Goal: Task Accomplishment & Management: Use online tool/utility

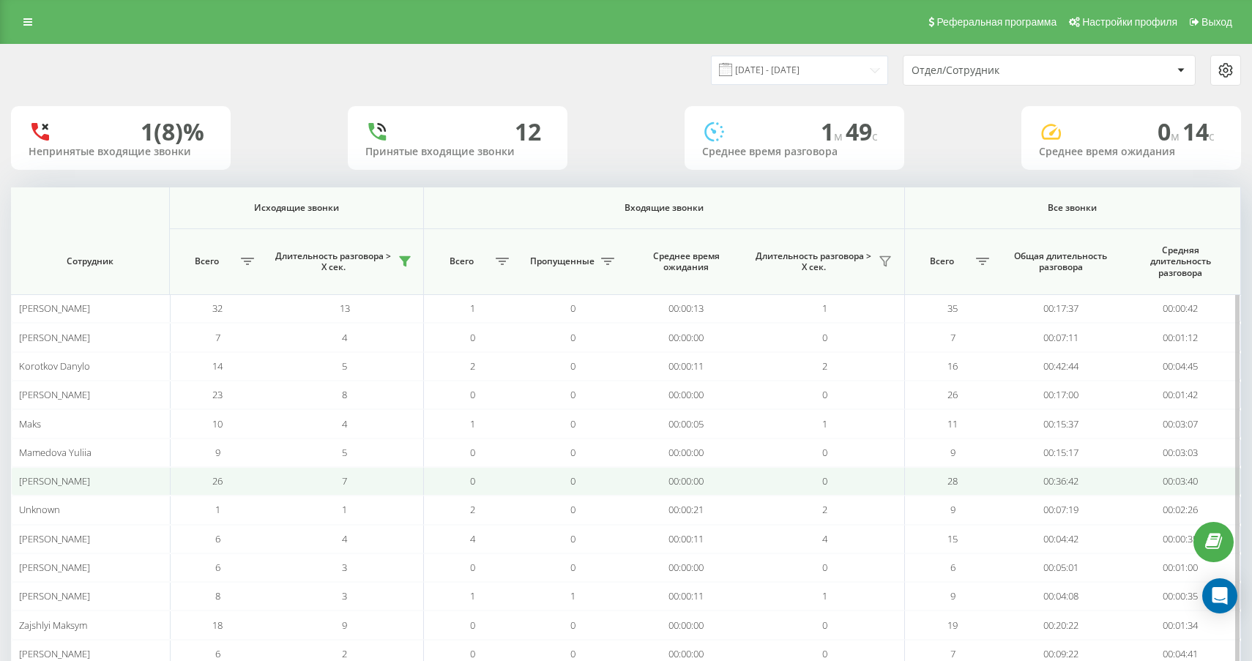
click at [518, 339] on div "Исходящие звонки Входящие звонки Все звонки Сотрудник Всего Длительность разгов…" at bounding box center [626, 477] width 1230 height 581
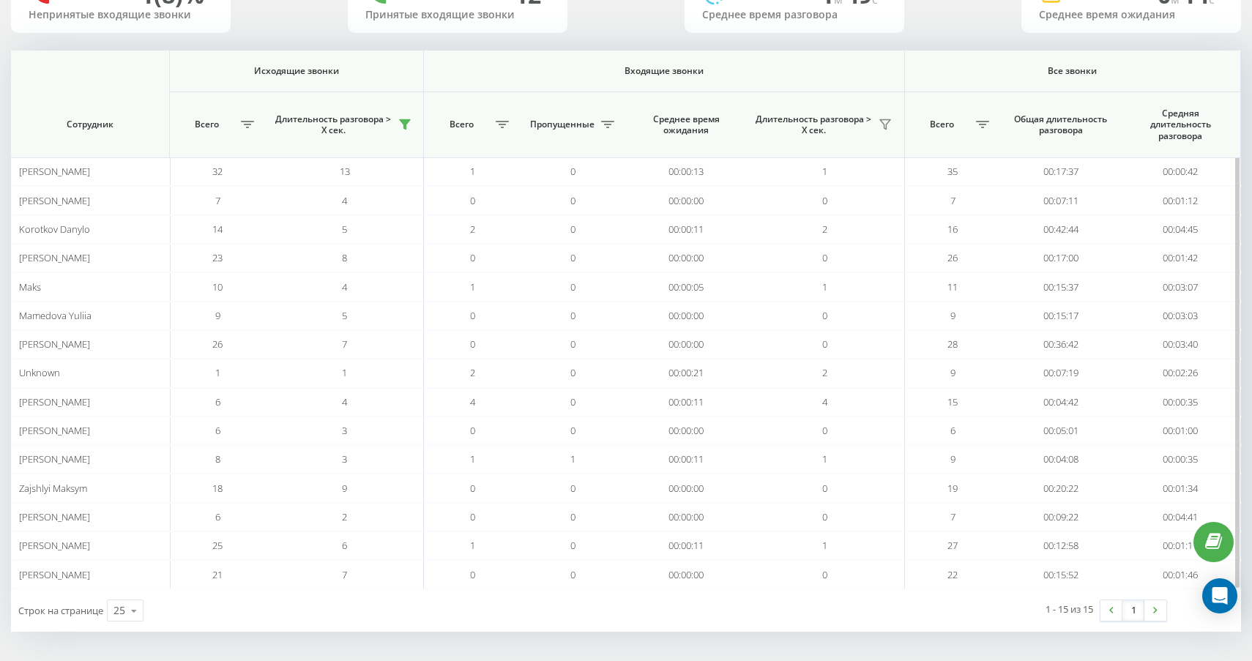
click at [101, 52] on th at bounding box center [90, 72] width 159 height 42
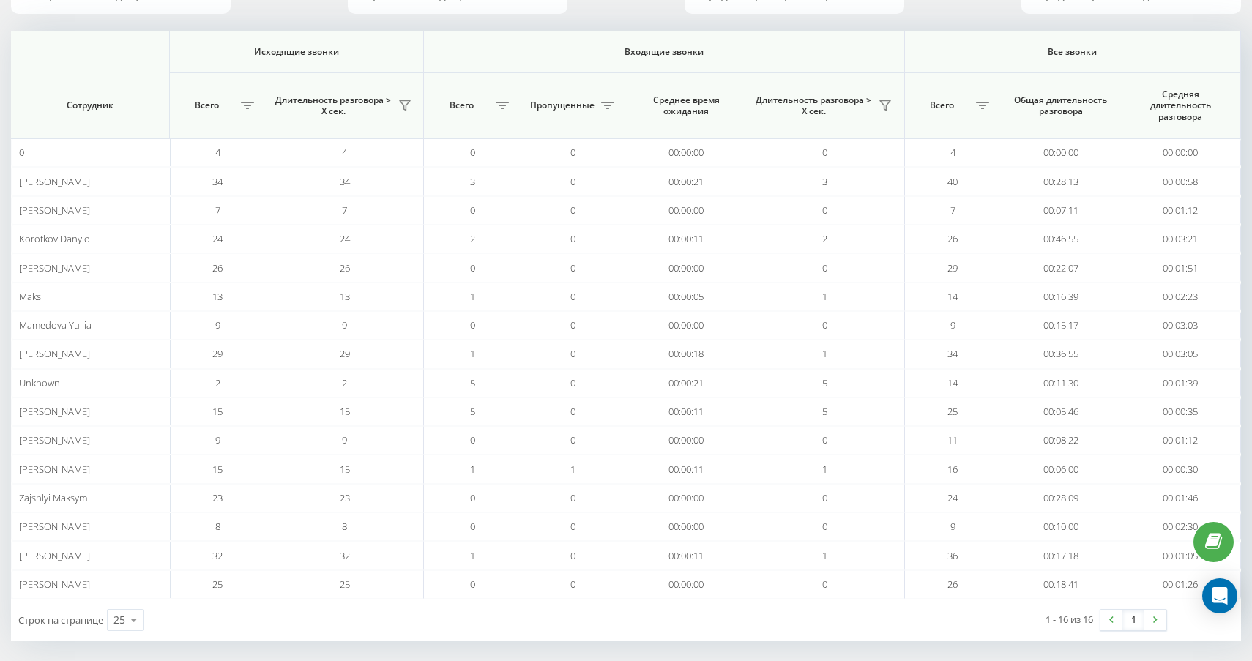
scroll to position [136, 0]
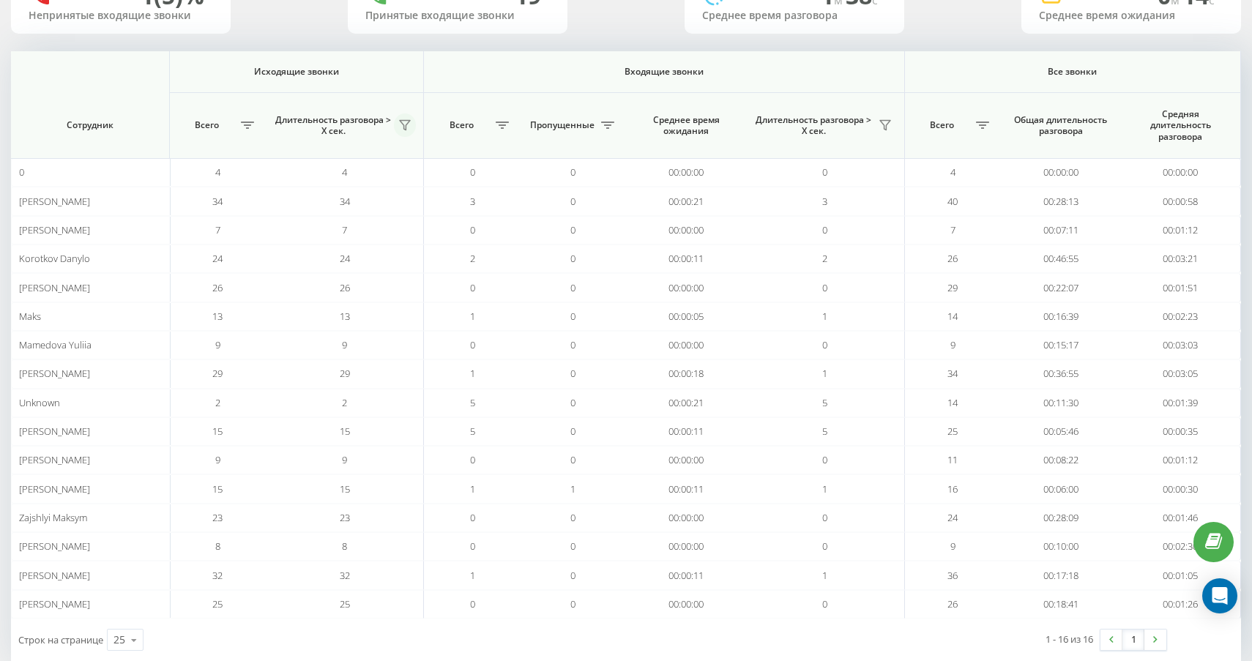
click at [411, 119] on button at bounding box center [405, 124] width 23 height 23
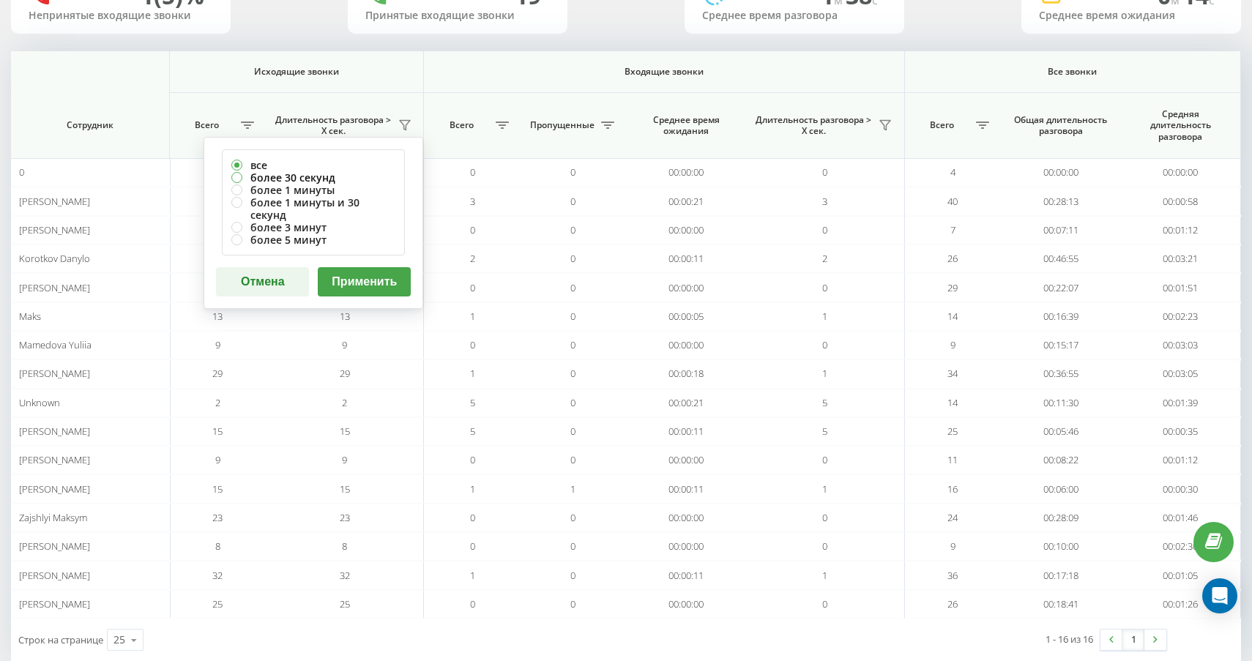
click at [344, 176] on label "более 30 секунд" at bounding box center [313, 177] width 164 height 12
radio input "true"
click at [381, 267] on button "Применить" at bounding box center [364, 281] width 93 height 29
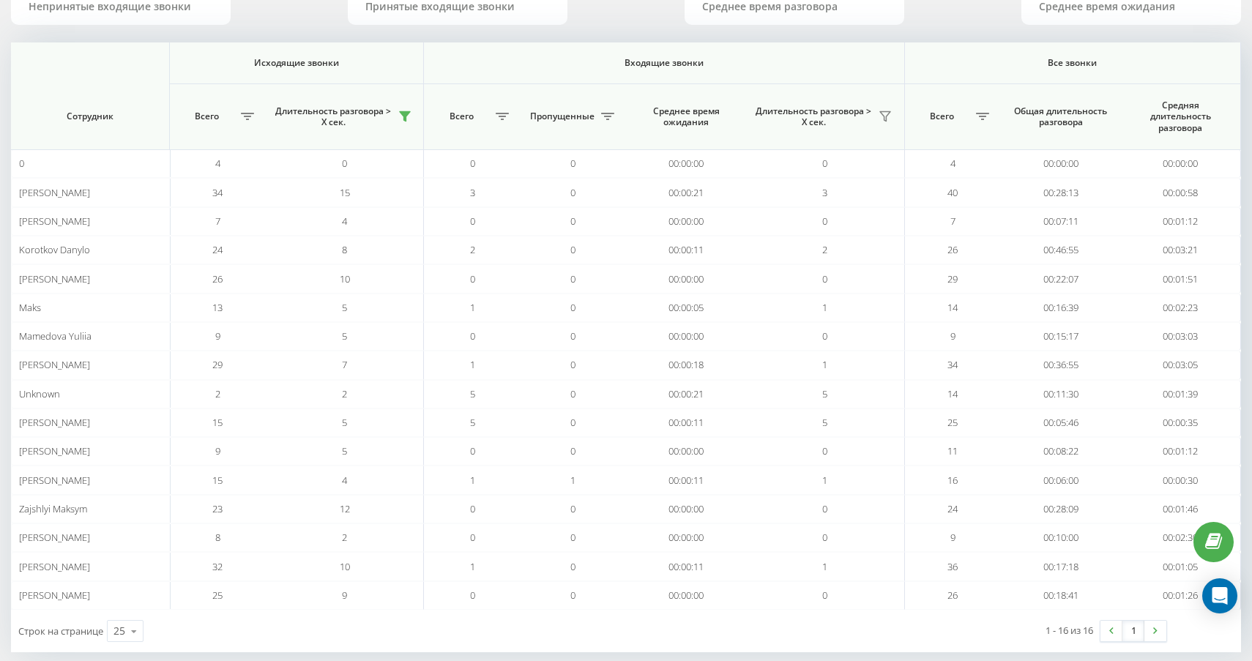
scroll to position [152, 0]
